Goal: Check status: Check status

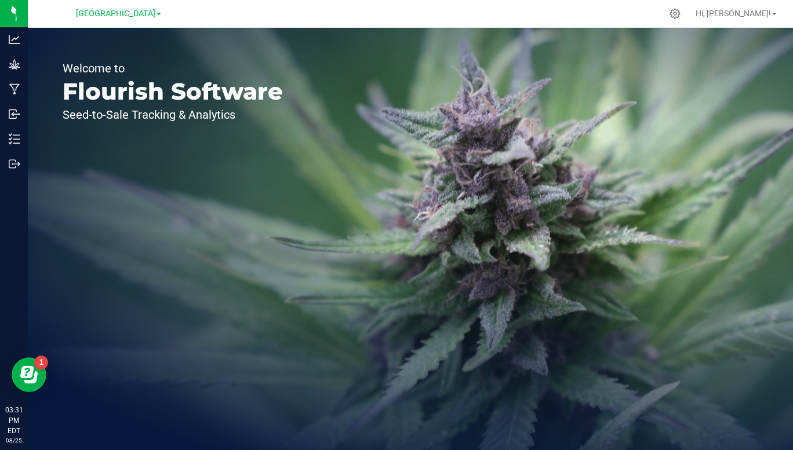
click at [155, 13] on span "[GEOGRAPHIC_DATA]" at bounding box center [115, 14] width 79 height 10
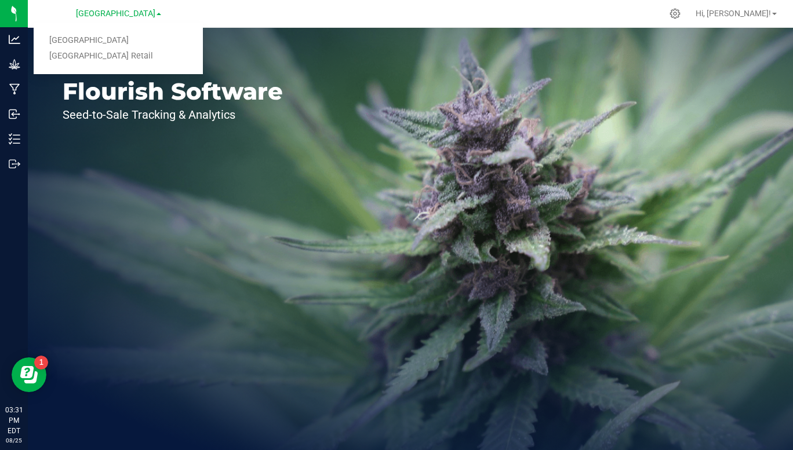
click at [123, 61] on link "[GEOGRAPHIC_DATA] Retail" at bounding box center [118, 57] width 169 height 16
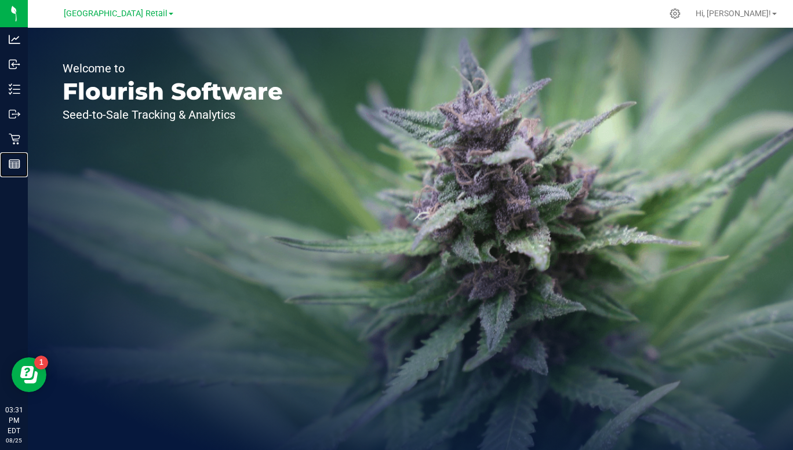
click at [7, 175] on div "Reports" at bounding box center [15, 163] width 24 height 23
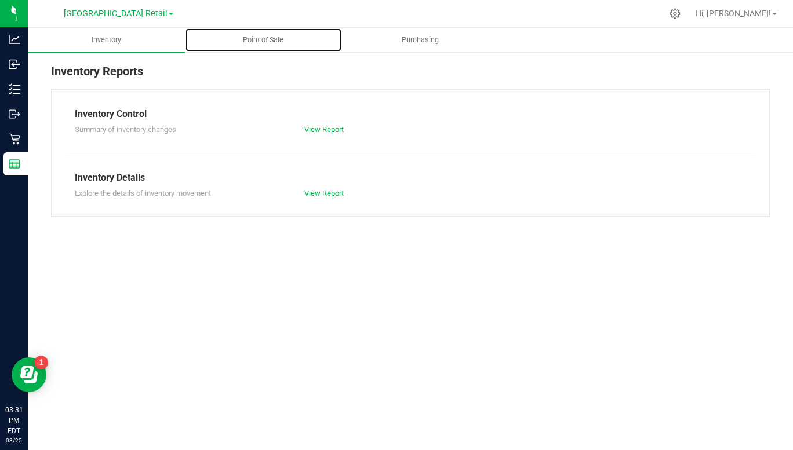
click at [262, 39] on span "Point of Sale" at bounding box center [263, 40] width 72 height 10
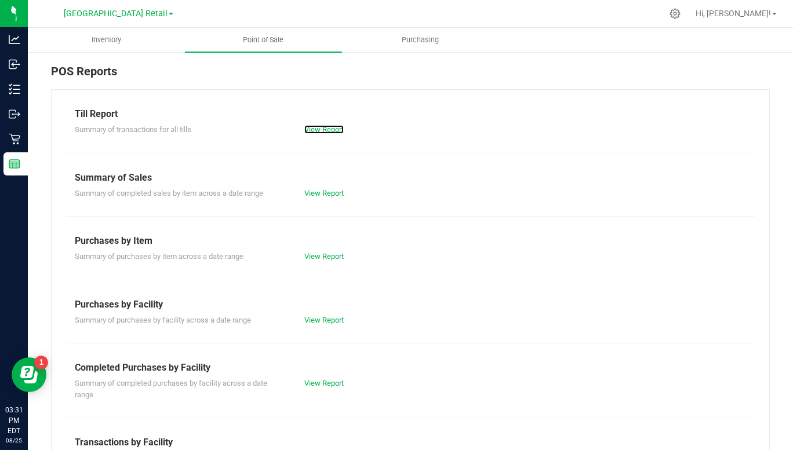
click at [322, 127] on link "View Report" at bounding box center [323, 129] width 39 height 9
